Goal: Task Accomplishment & Management: Manage account settings

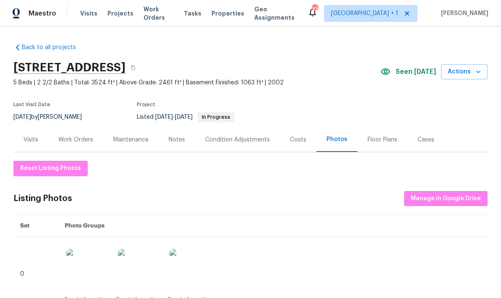
scroll to position [0, 0]
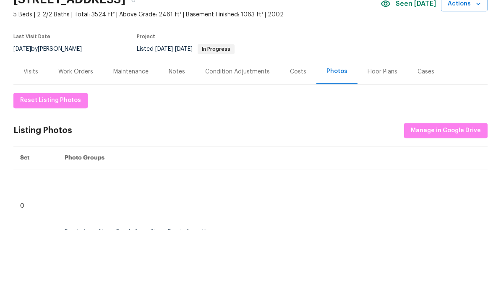
scroll to position [34, 0]
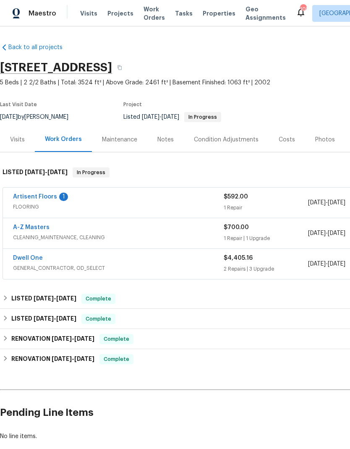
click at [32, 196] on link "Artisent Floors" at bounding box center [35, 197] width 44 height 6
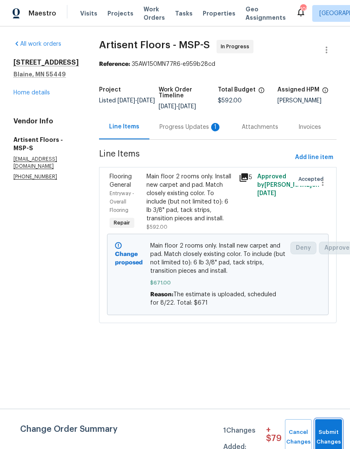
click at [336, 435] on span "Submit Changes" at bounding box center [328, 436] width 18 height 19
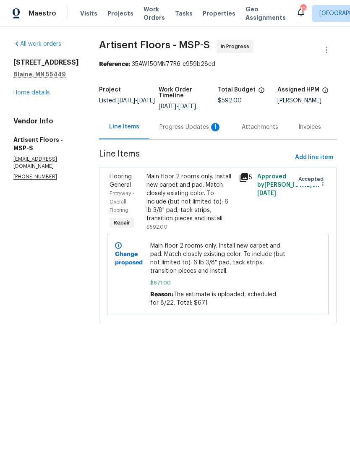
click at [204, 127] on div "Progress Updates 1" at bounding box center [190, 127] width 62 height 8
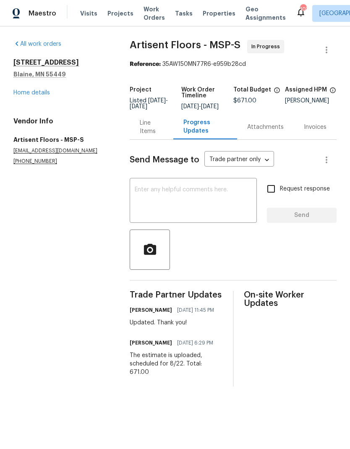
click at [45, 90] on link "Home details" at bounding box center [31, 93] width 36 height 6
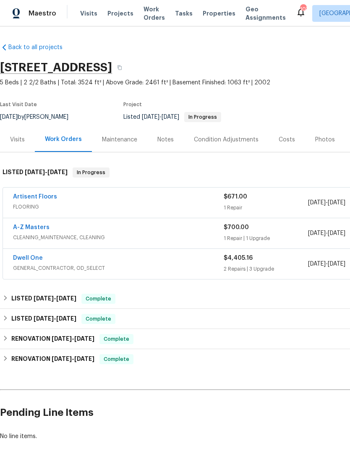
click at [321, 137] on div "Photos" at bounding box center [325, 139] width 20 height 8
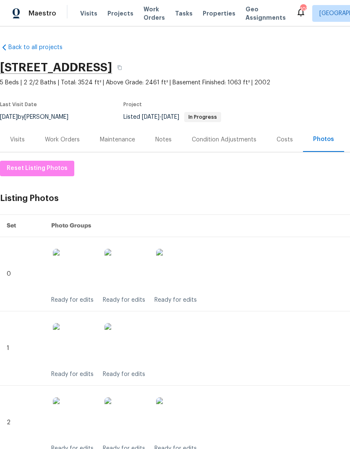
click at [65, 145] on div "Work Orders" at bounding box center [62, 139] width 55 height 25
